Goal: Information Seeking & Learning: Learn about a topic

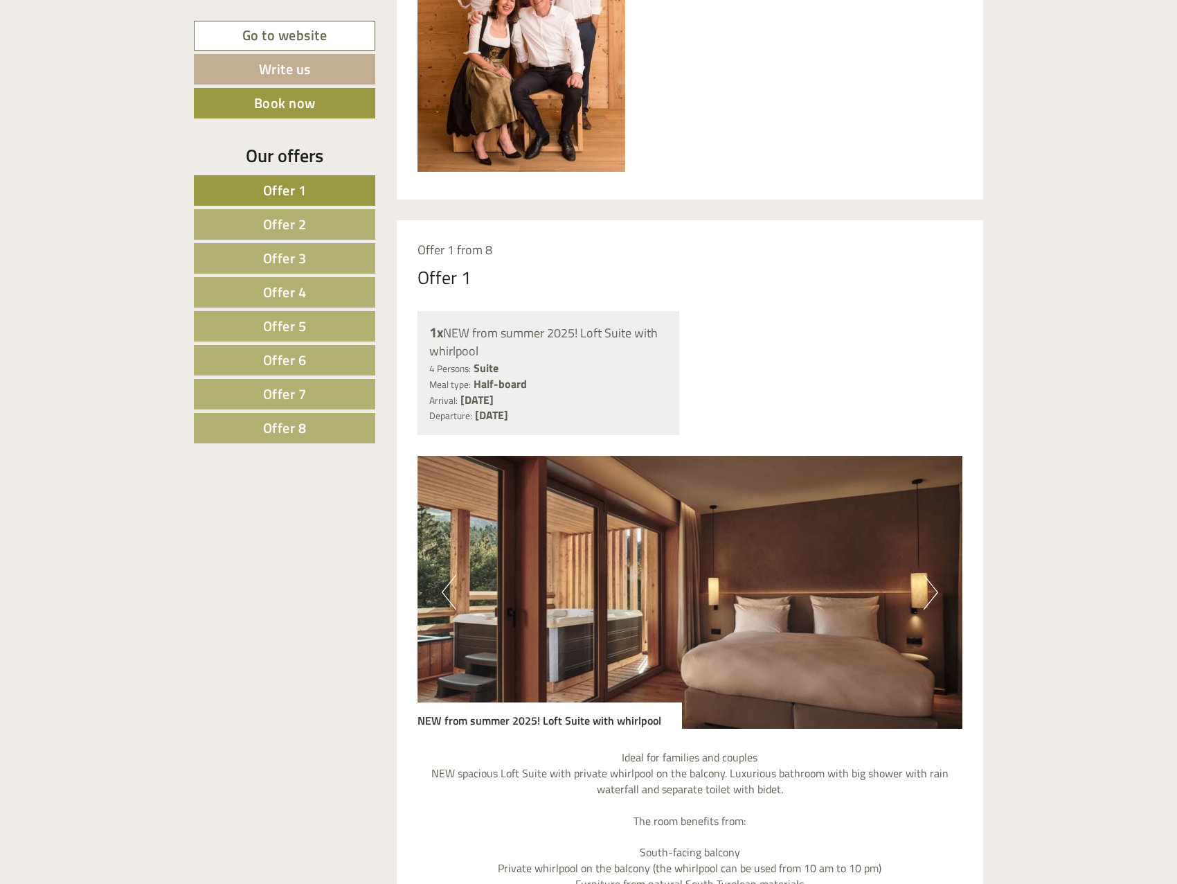
scroll to position [900, 0]
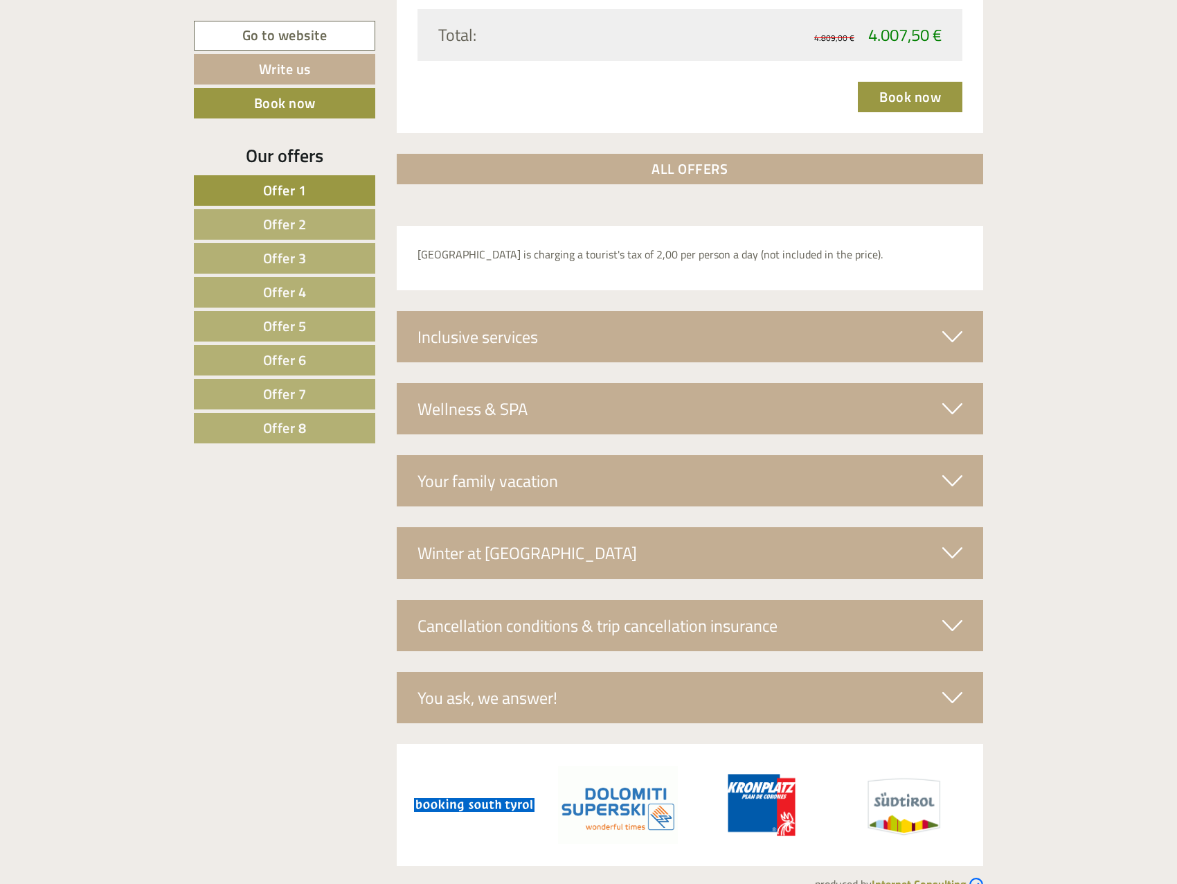
scroll to position [4674, 0]
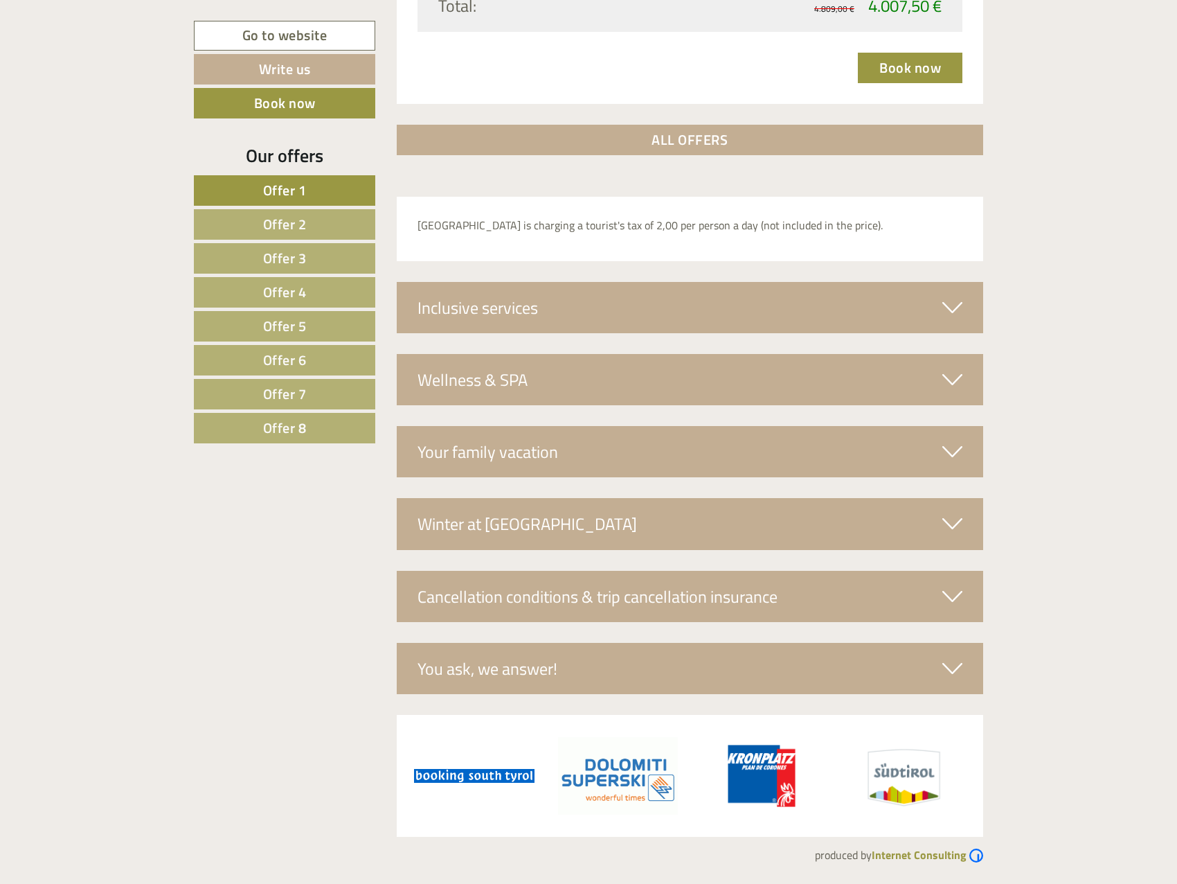
click at [595, 681] on div "You ask, we answer!" at bounding box center [690, 668] width 587 height 51
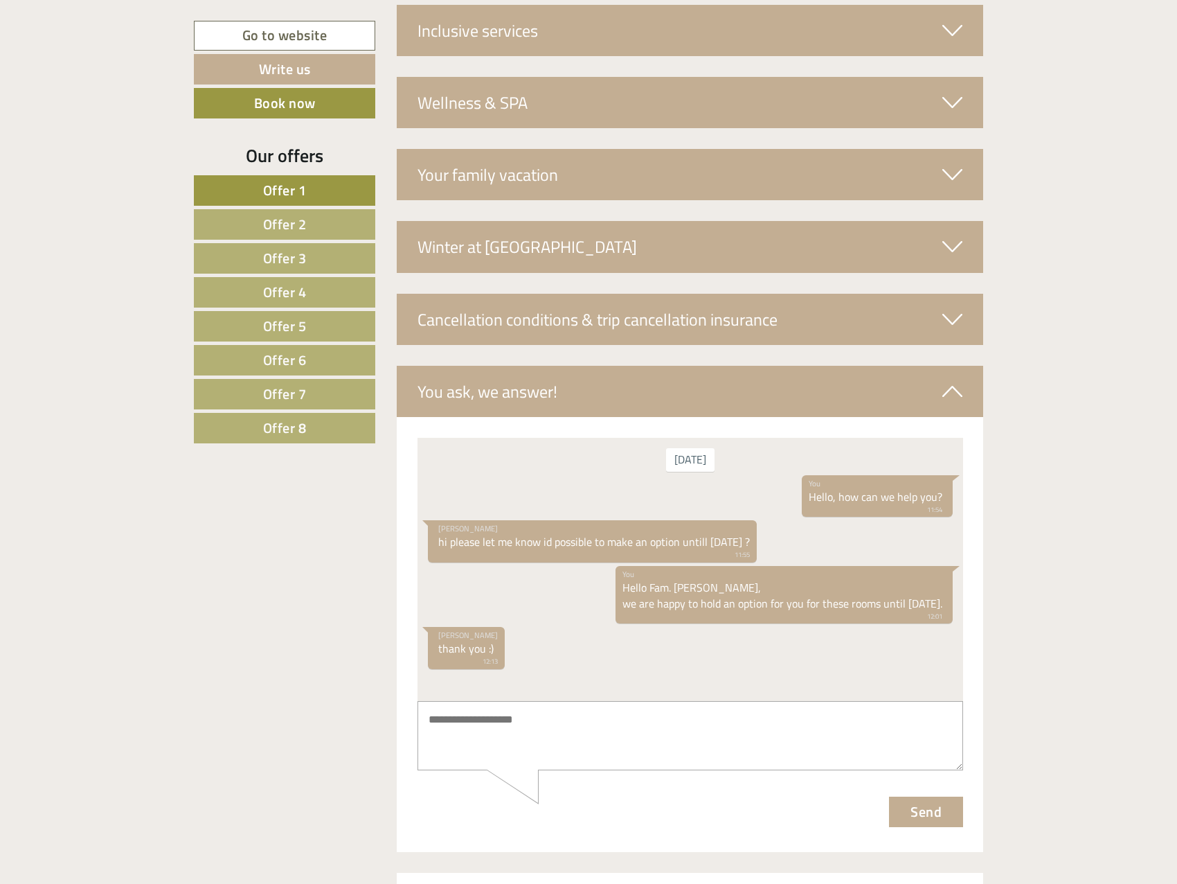
scroll to position [13, 0]
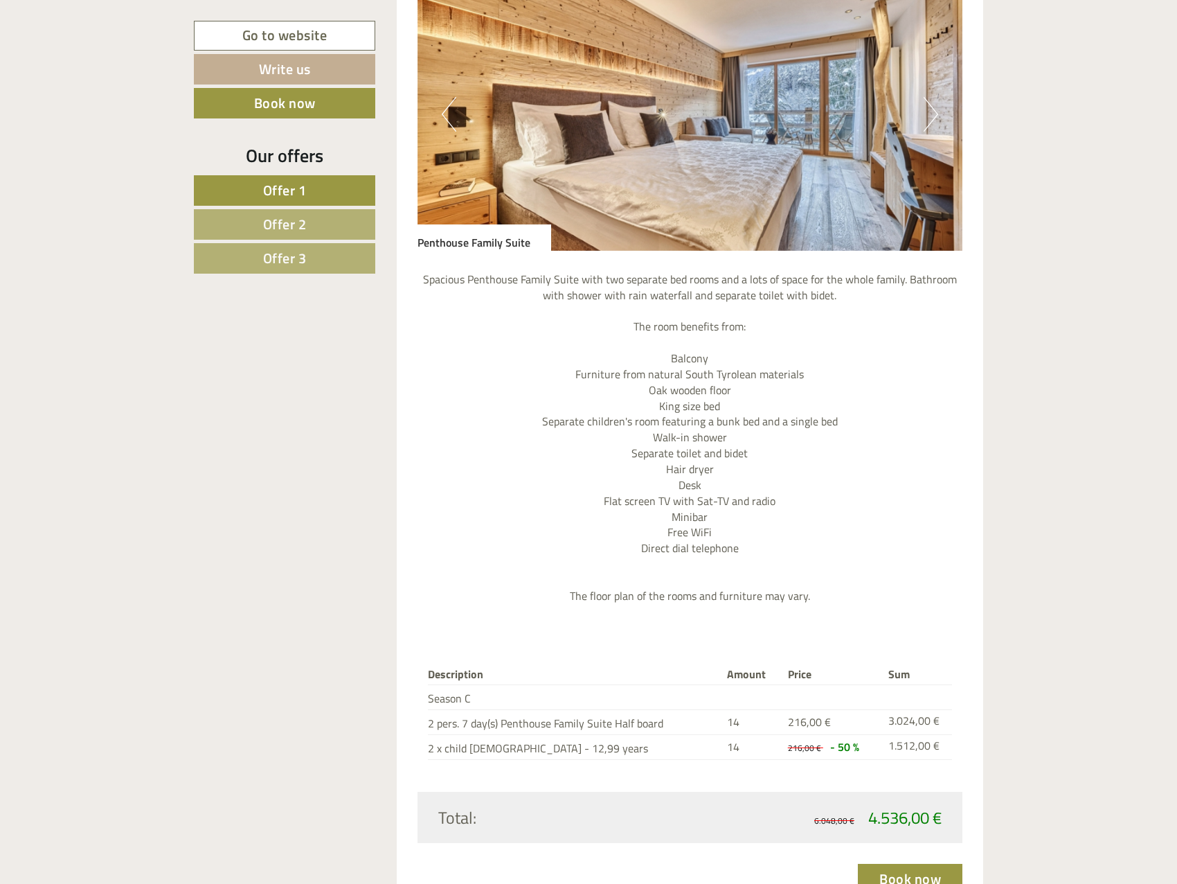
scroll to position [2977, 0]
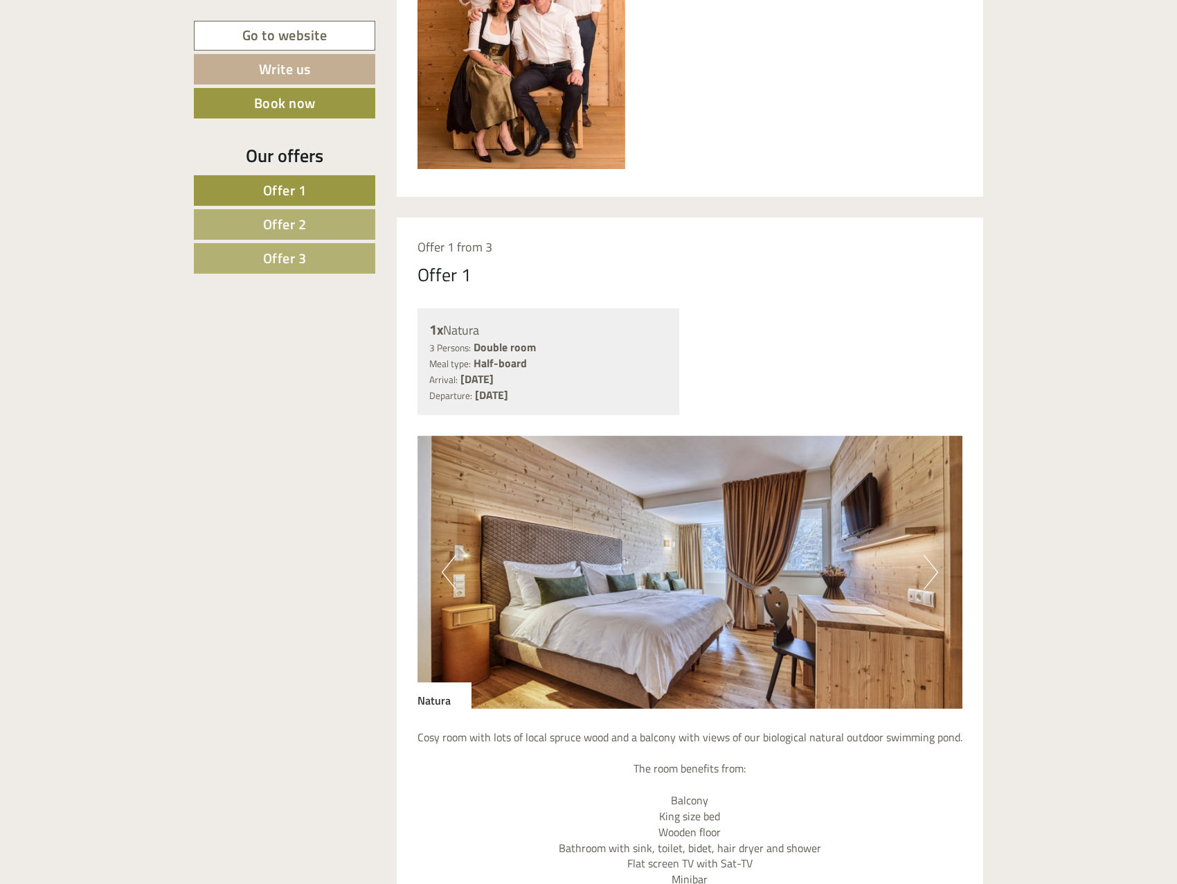
scroll to position [1039, 0]
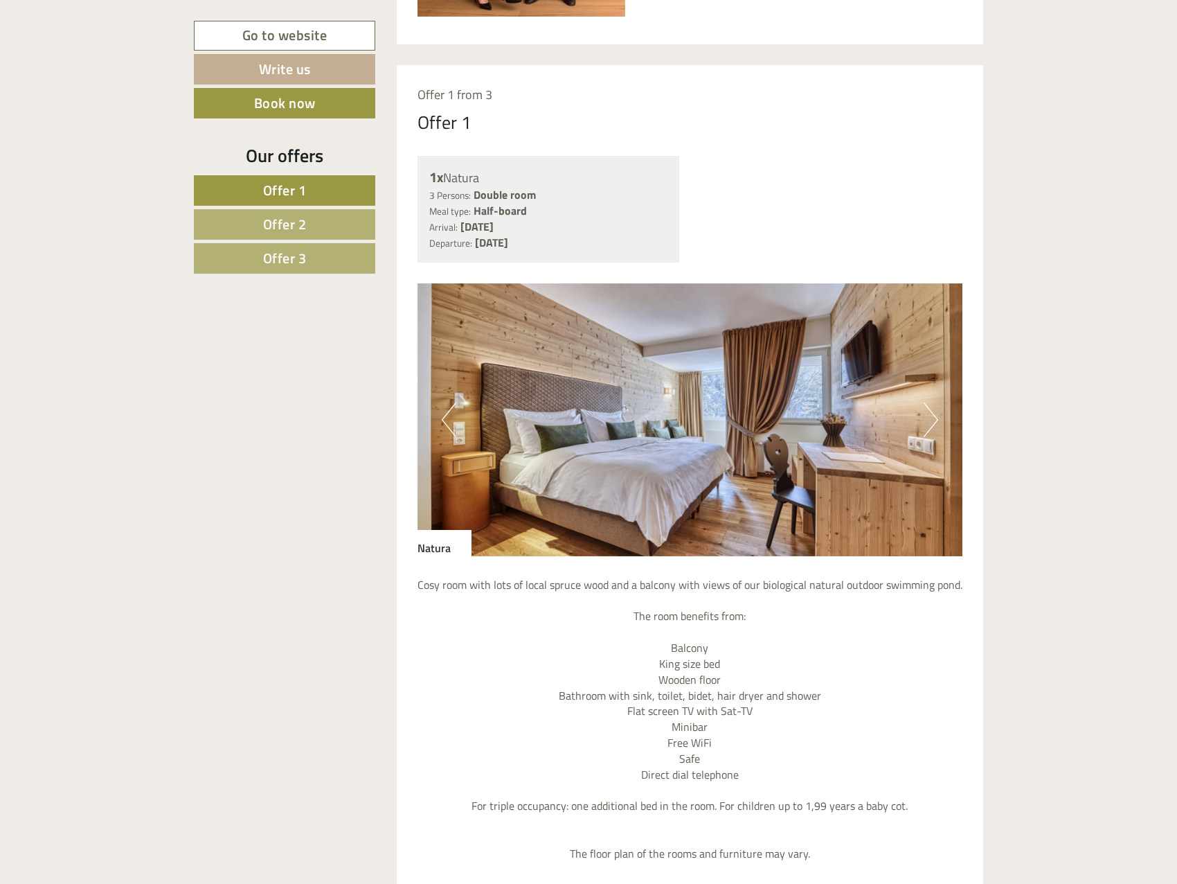
click at [328, 234] on link "Offer 2" at bounding box center [284, 224] width 181 height 30
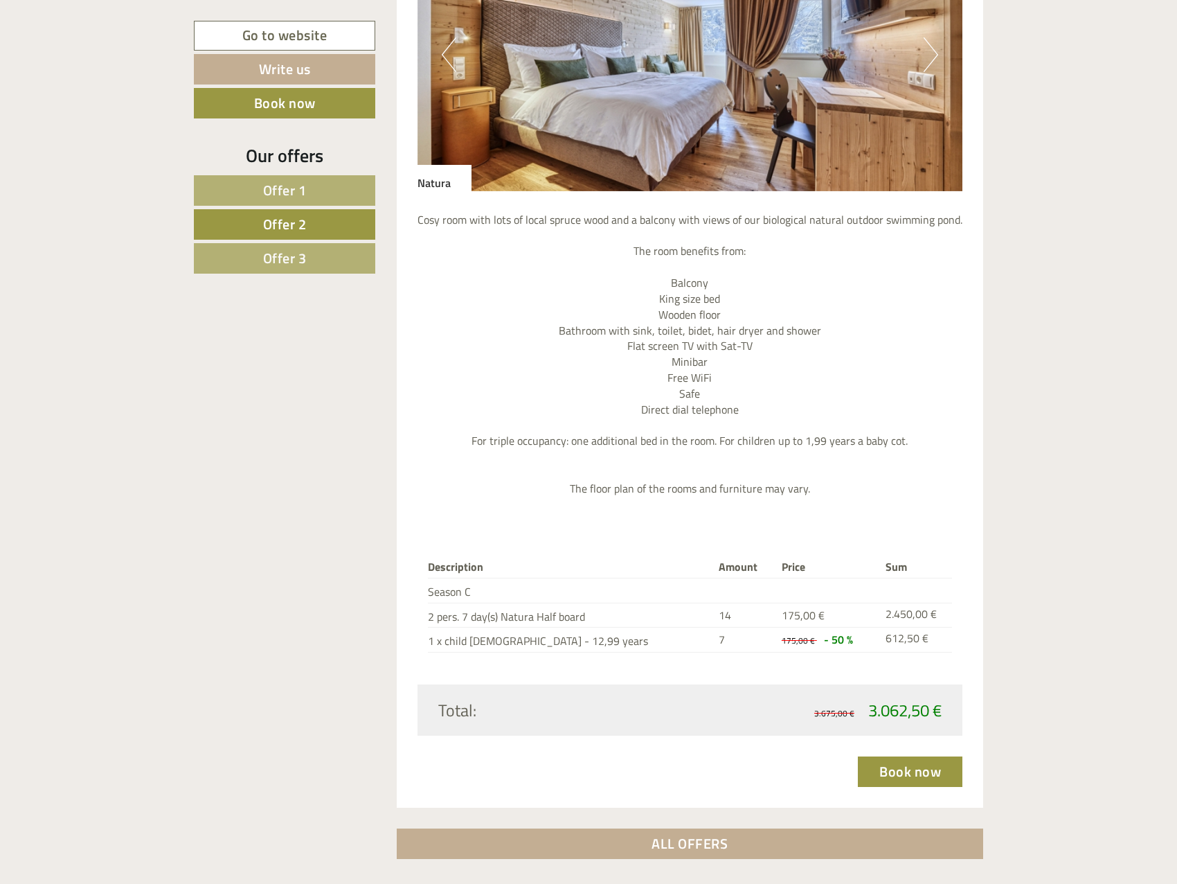
scroll to position [1658, 0]
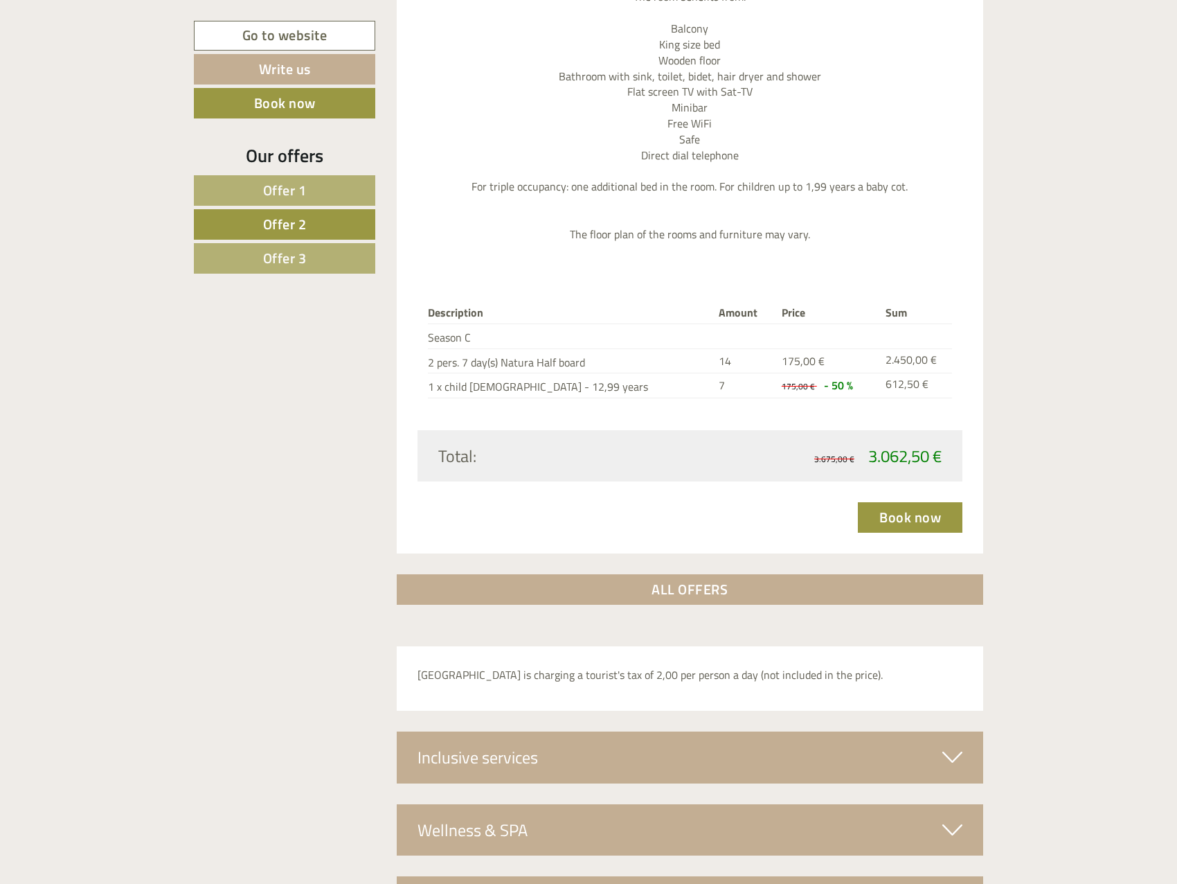
click at [263, 244] on link "Offer 3" at bounding box center [284, 258] width 181 height 30
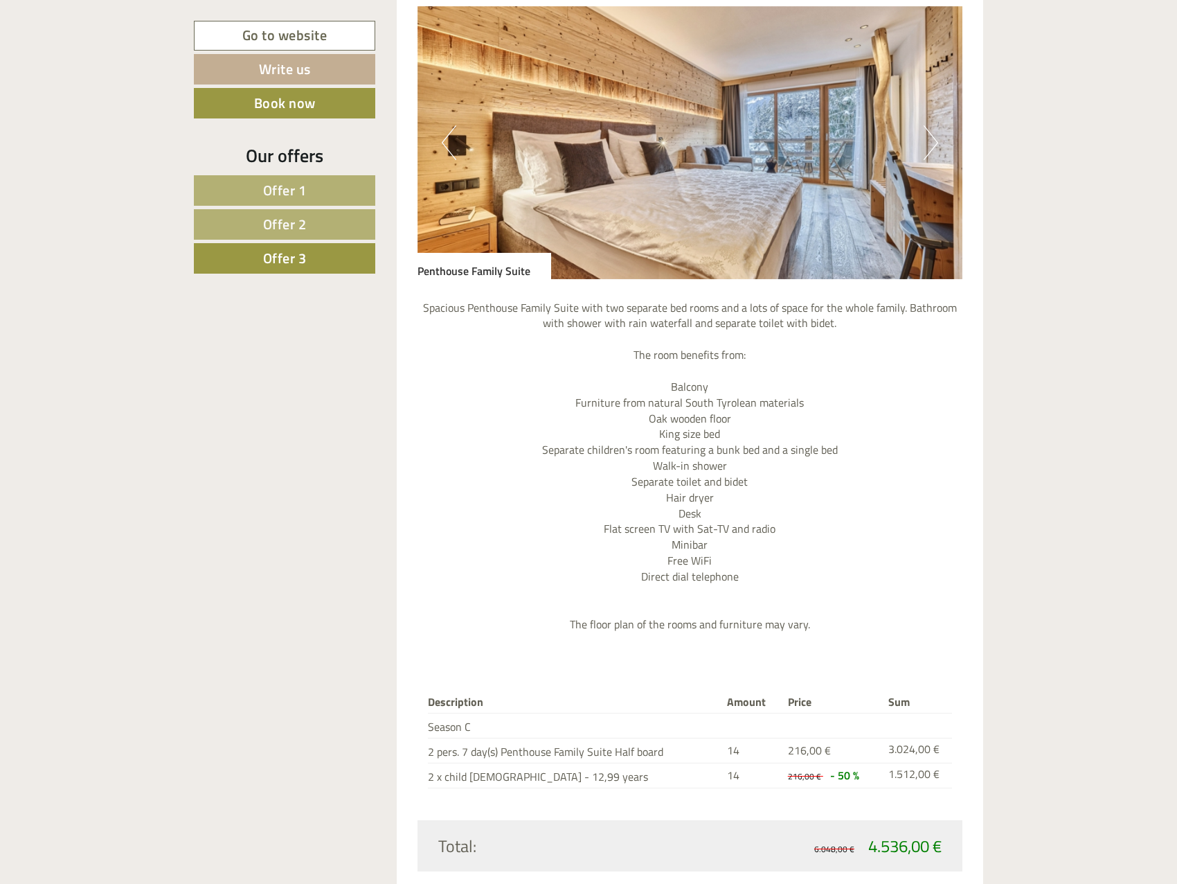
scroll to position [1588, 0]
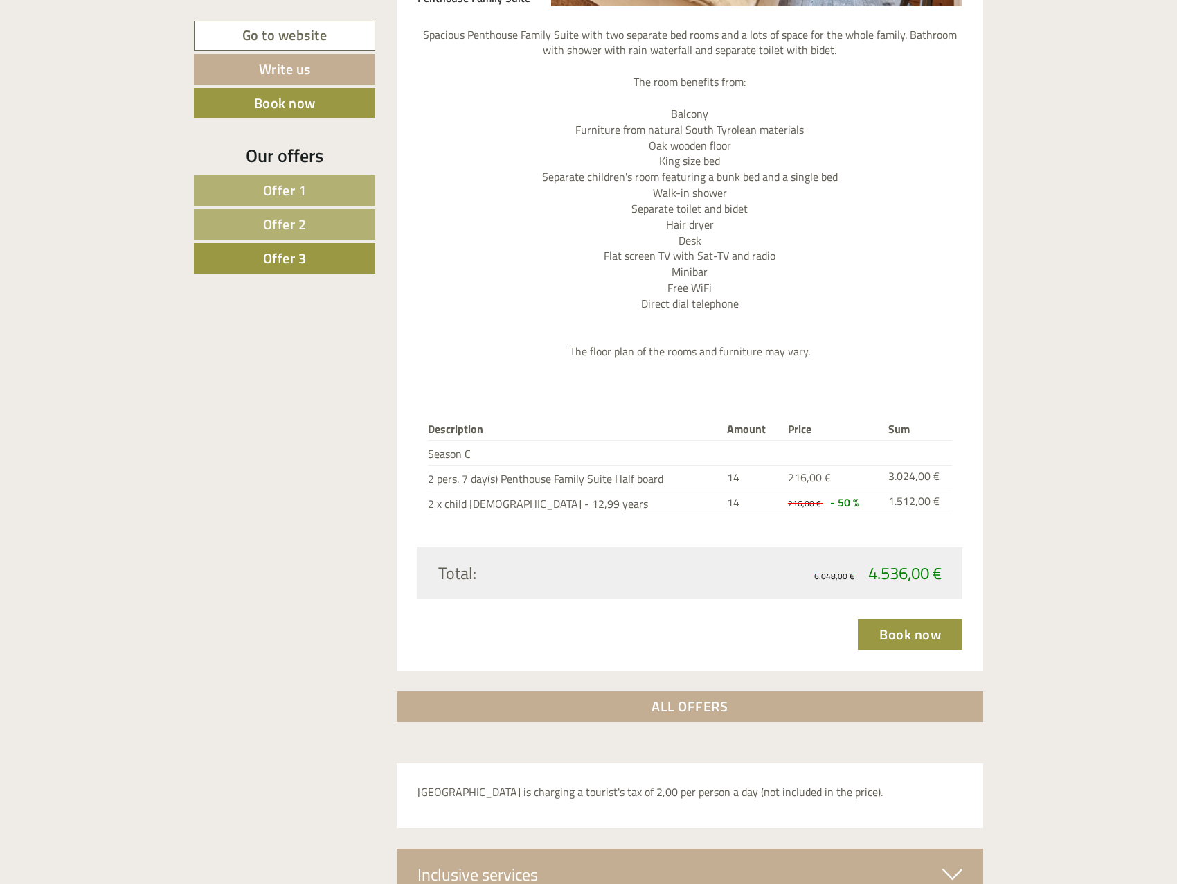
click at [337, 195] on link "Offer 1" at bounding box center [284, 190] width 181 height 30
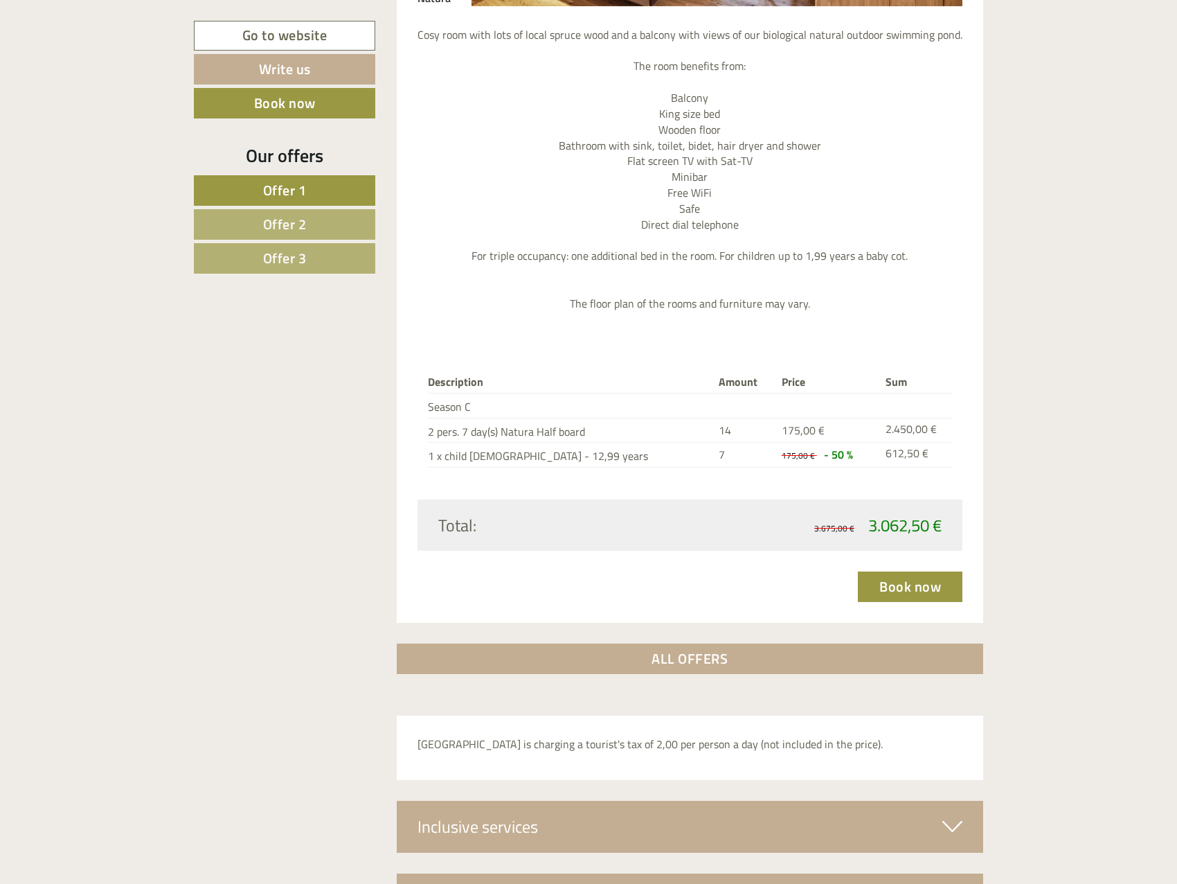
click at [311, 226] on link "Offer 2" at bounding box center [284, 224] width 181 height 30
click at [251, 261] on link "Offer 3" at bounding box center [284, 258] width 181 height 30
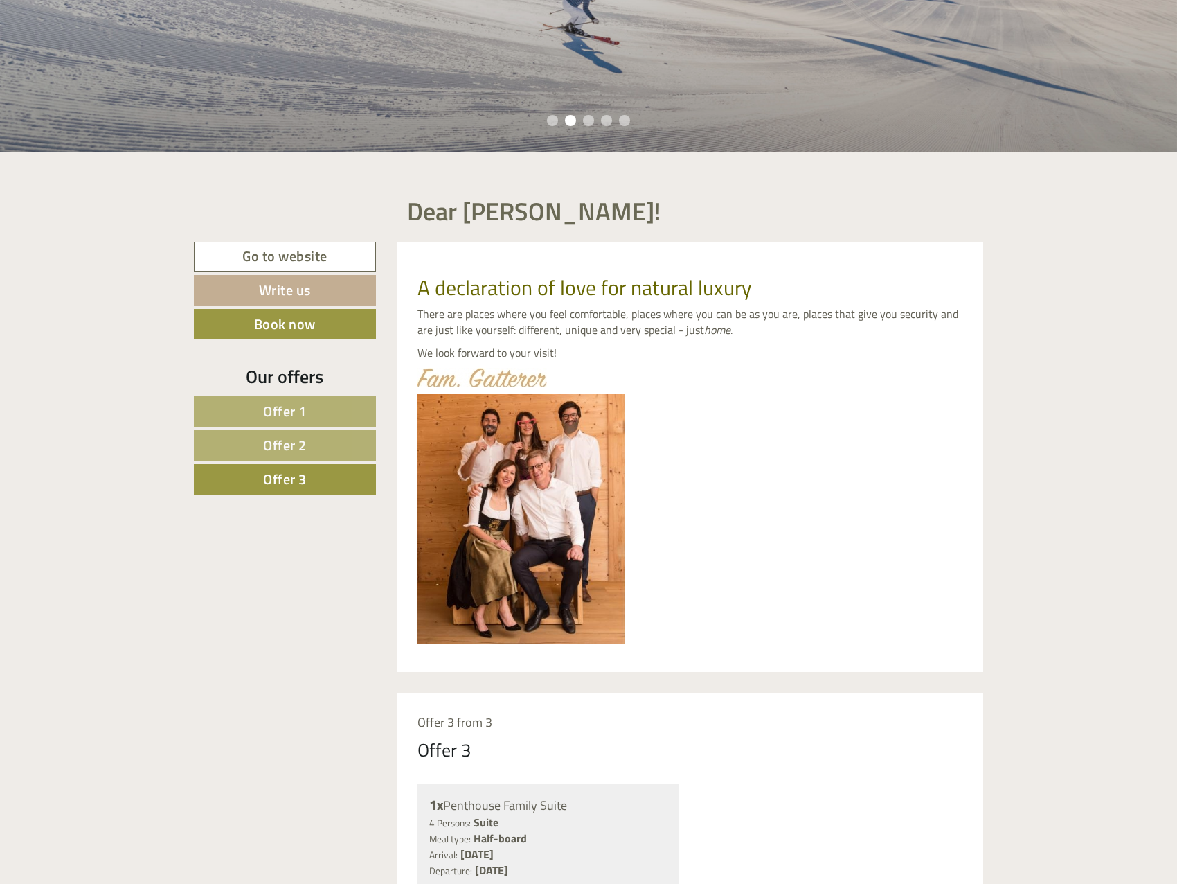
scroll to position [0, 0]
